Goal: Transaction & Acquisition: Purchase product/service

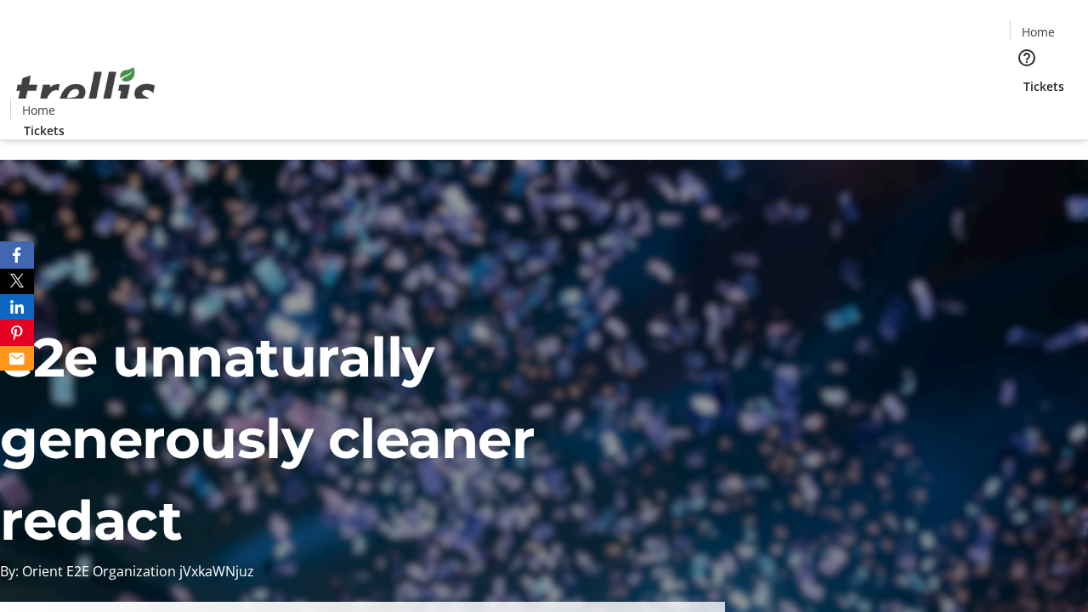
click at [1024, 77] on span "Tickets" at bounding box center [1044, 86] width 41 height 18
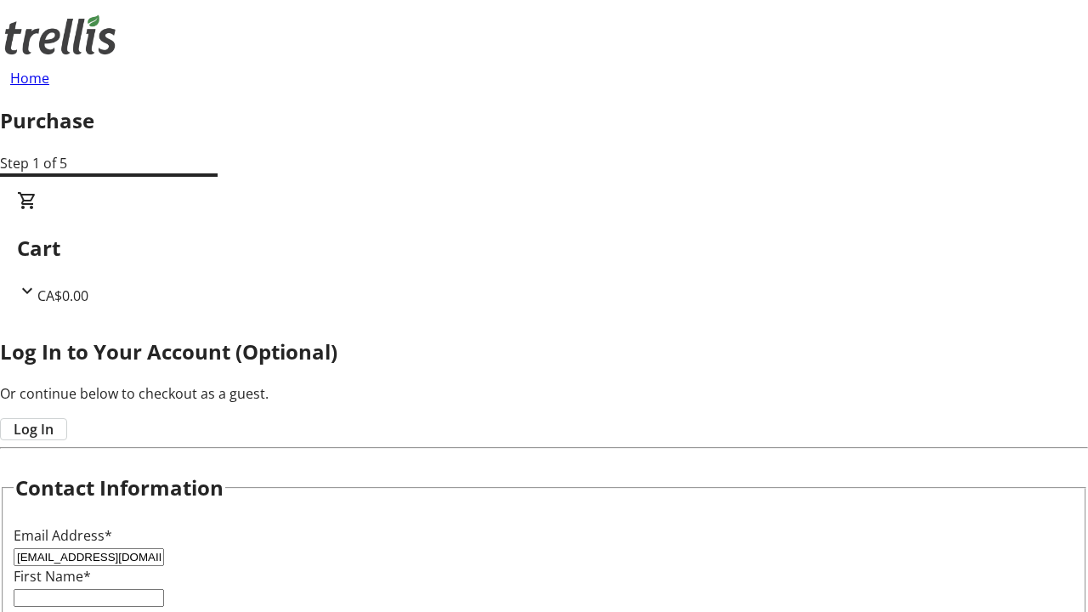
type input "[EMAIL_ADDRESS][DOMAIN_NAME]"
type input "Maximillian"
type input "[PERSON_NAME]"
